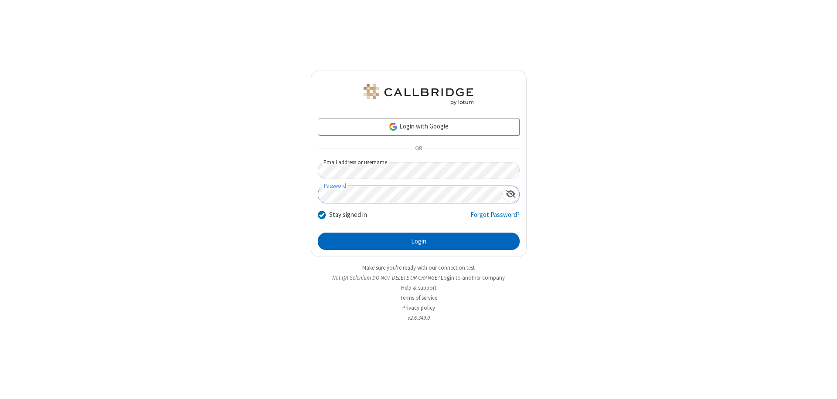
click at [418, 241] on button "Login" at bounding box center [419, 241] width 202 height 17
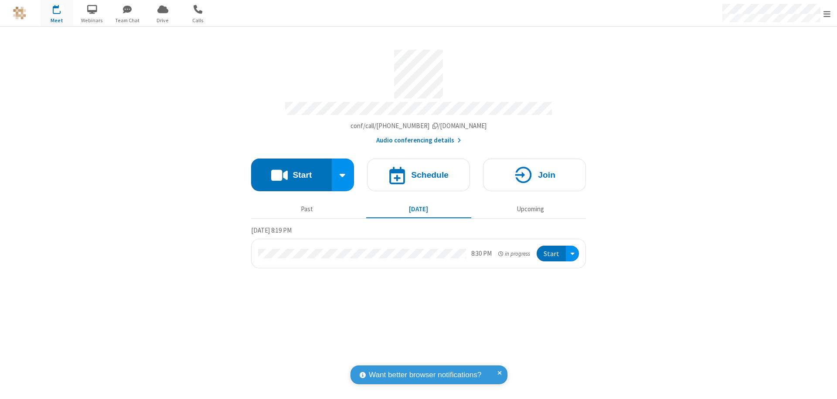
click at [127, 9] on span "button" at bounding box center [127, 9] width 33 height 15
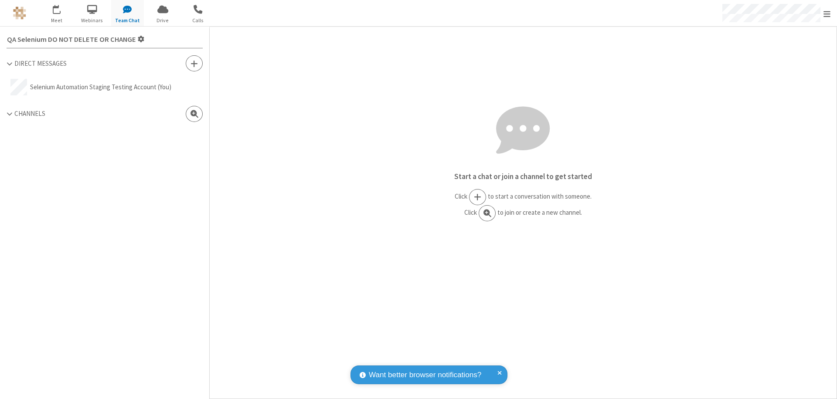
click at [194, 63] on span at bounding box center [193, 63] width 7 height 9
